Goal: Navigation & Orientation: Find specific page/section

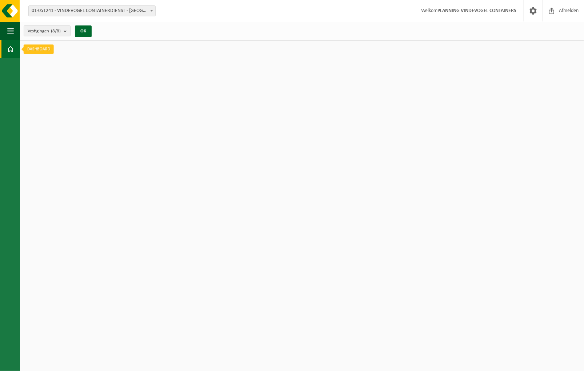
click at [12, 51] on span at bounding box center [10, 49] width 7 height 18
click at [11, 49] on span at bounding box center [10, 49] width 7 height 18
click at [9, 33] on span "button" at bounding box center [10, 31] width 7 height 18
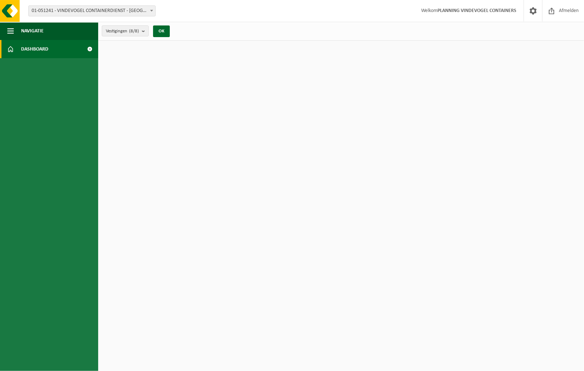
click at [14, 46] on link "Dashboard" at bounding box center [49, 49] width 98 height 18
click at [88, 48] on span at bounding box center [90, 49] width 16 height 18
click at [90, 48] on span at bounding box center [90, 49] width 16 height 18
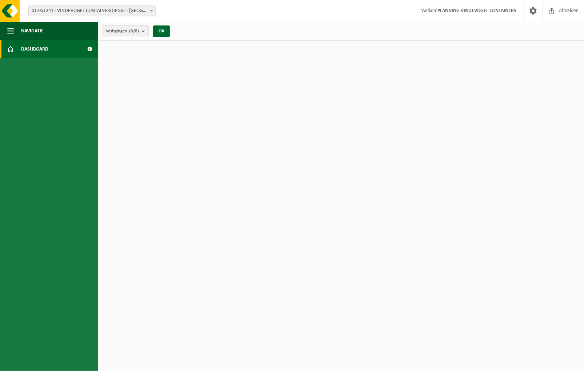
click at [105, 74] on html "Vestiging: 01-051241 - VINDEVOGEL CONTAINERDIENST - [GEOGRAPHIC_DATA] - [GEOGRA…" at bounding box center [292, 185] width 584 height 371
